Goal: Entertainment & Leisure: Browse casually

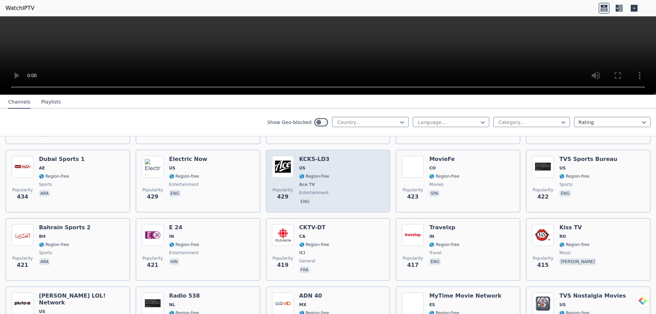
scroll to position [2425, 0]
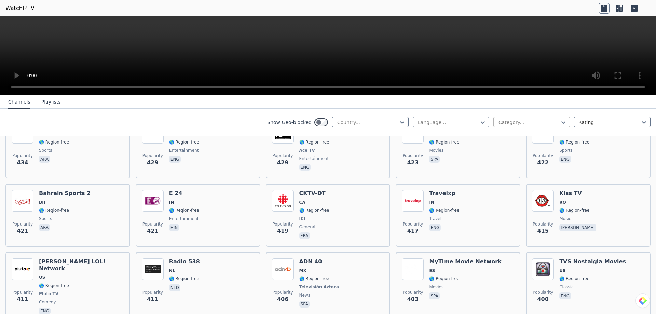
click at [524, 123] on div at bounding box center [529, 122] width 62 height 7
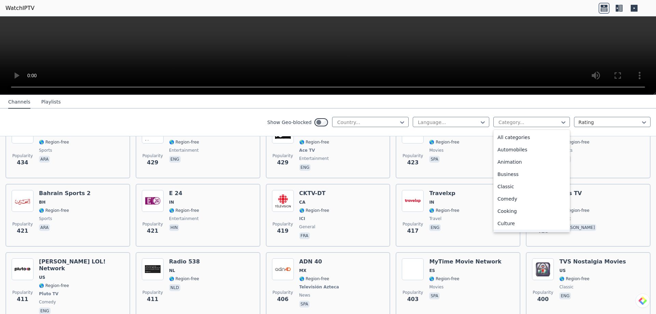
scroll to position [137, 0]
click at [503, 184] on div "Movies" at bounding box center [531, 185] width 76 height 12
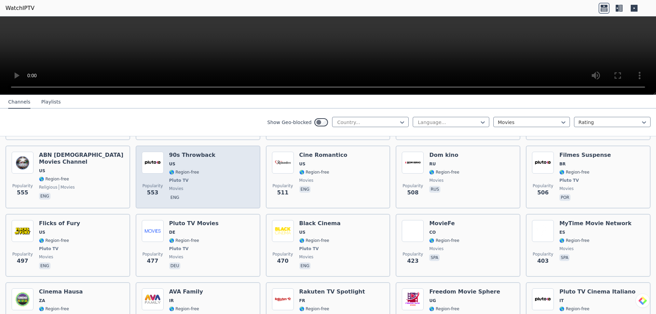
scroll to position [376, 0]
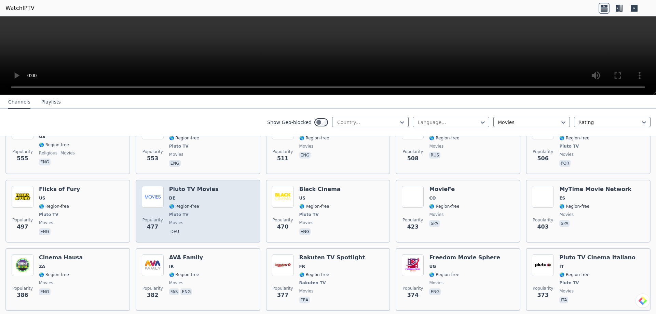
drag, startPoint x: 192, startPoint y: 183, endPoint x: 196, endPoint y: 188, distance: 6.8
click at [196, 188] on div "Pluto TV Movies DE 🌎 Region-free Pluto TV movies deu" at bounding box center [194, 211] width 50 height 51
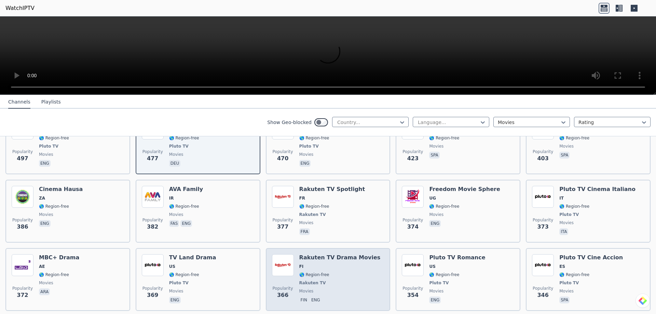
scroll to position [478, 0]
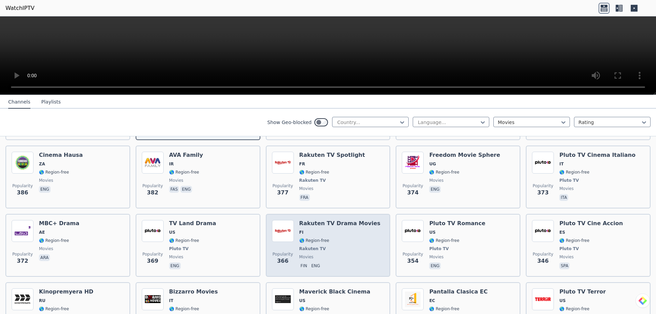
click at [306, 220] on h6 "Rakuten TV Drama Movies" at bounding box center [339, 223] width 81 height 7
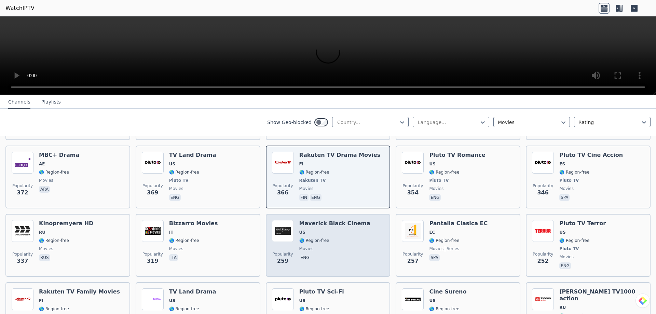
scroll to position [581, 0]
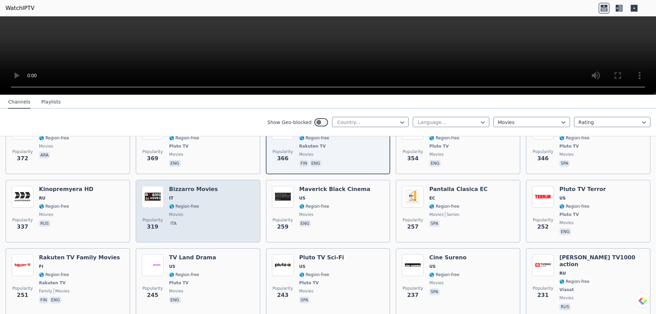
click at [200, 195] on span "IT" at bounding box center [193, 197] width 49 height 5
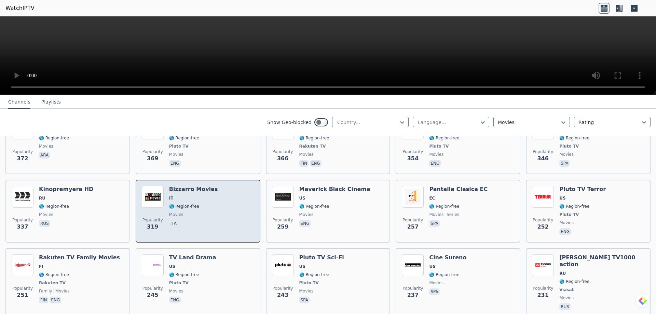
click at [194, 195] on span "IT" at bounding box center [193, 197] width 49 height 5
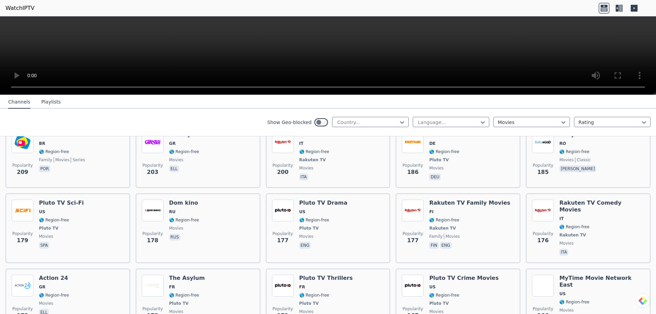
scroll to position [888, 0]
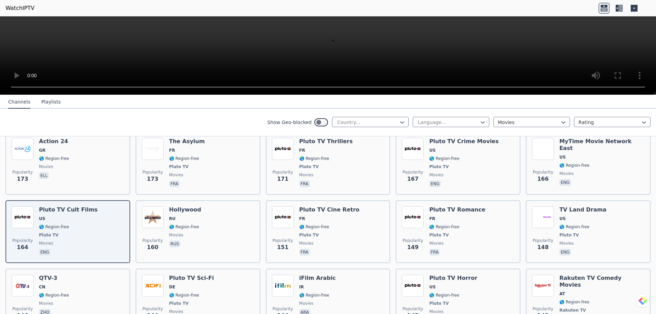
scroll to position [1024, 0]
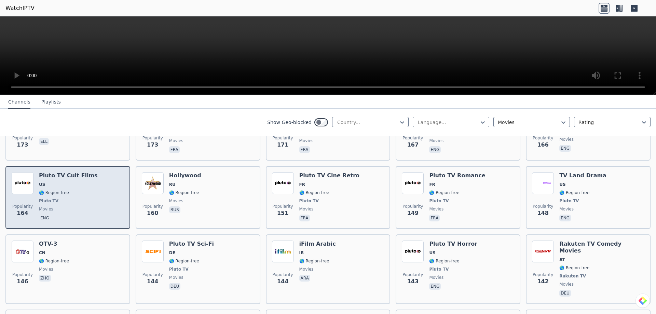
click at [67, 190] on span "🌎 Region-free" at bounding box center [68, 192] width 59 height 5
click at [68, 190] on span "🌎 Region-free" at bounding box center [68, 192] width 59 height 5
